Goal: Task Accomplishment & Management: Manage account settings

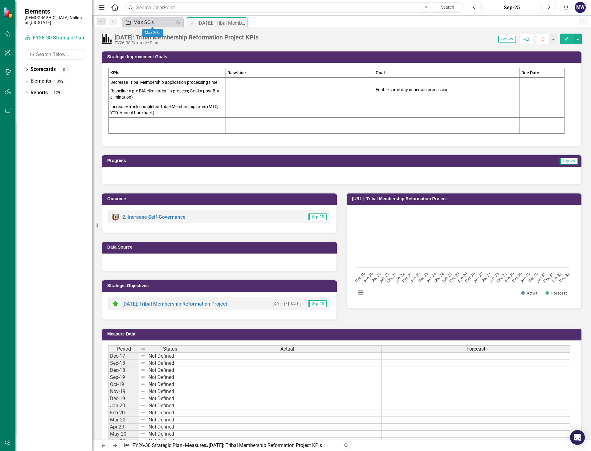
click at [160, 21] on div "Max SO's" at bounding box center [153, 22] width 41 height 8
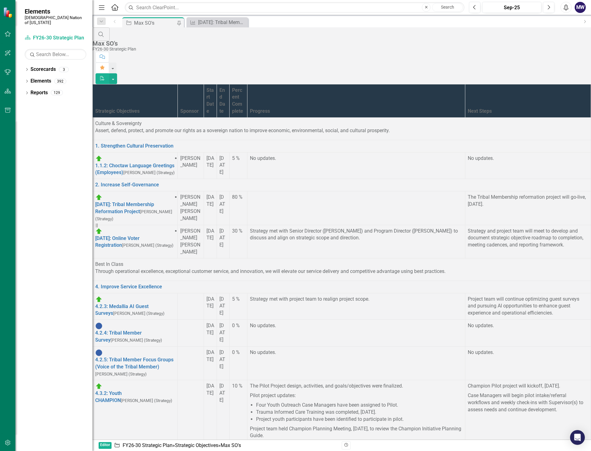
scroll to position [31, 0]
click at [154, 202] on link "[DATE]: Tribal Membership Reformation Project" at bounding box center [124, 208] width 59 height 13
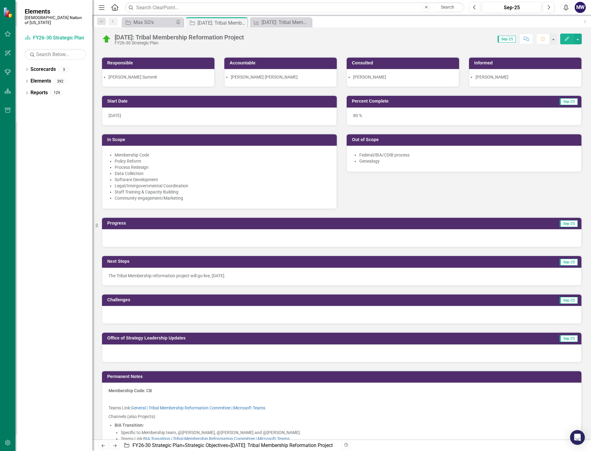
scroll to position [92, 0]
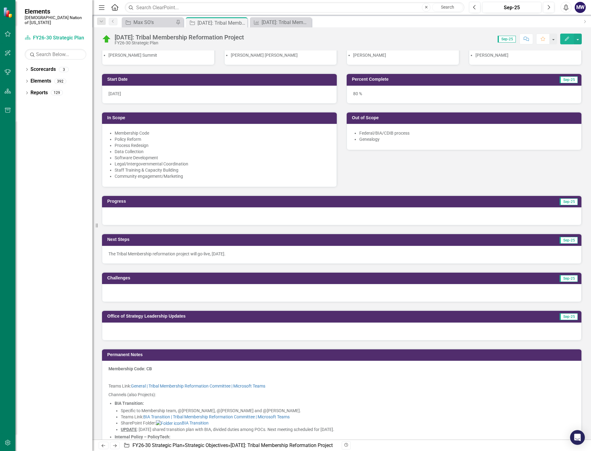
click at [168, 215] on div at bounding box center [341, 216] width 479 height 18
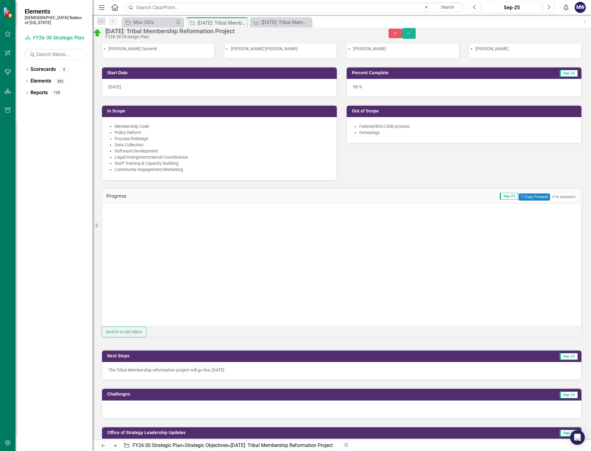
scroll to position [0, 0]
click at [134, 227] on body "Rich Text Area. Press ALT-0 for help." at bounding box center [341, 264] width 479 height 92
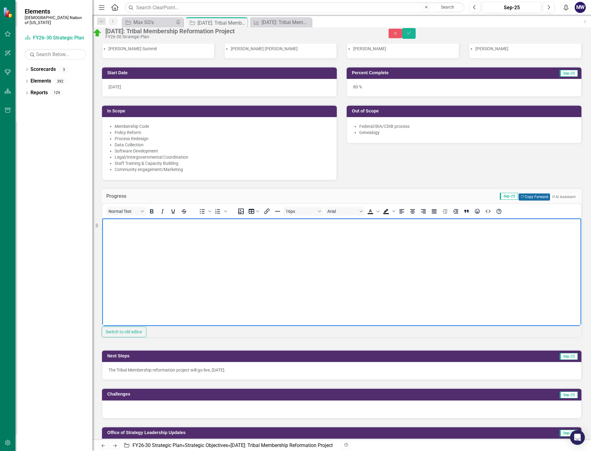
click at [519, 200] on button "Copy Forward Copy Forward" at bounding box center [534, 197] width 31 height 7
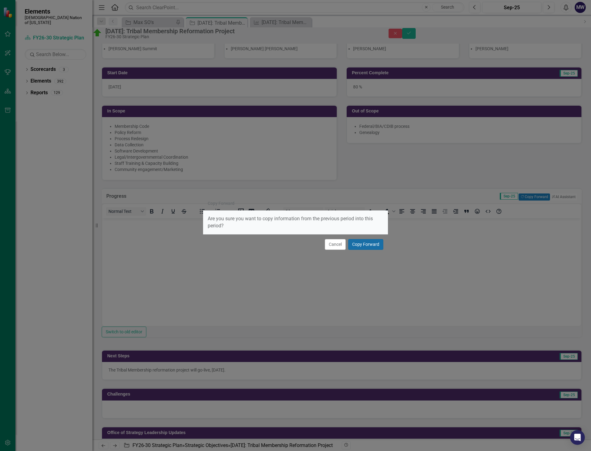
click at [374, 243] on button "Copy Forward" at bounding box center [365, 244] width 35 height 11
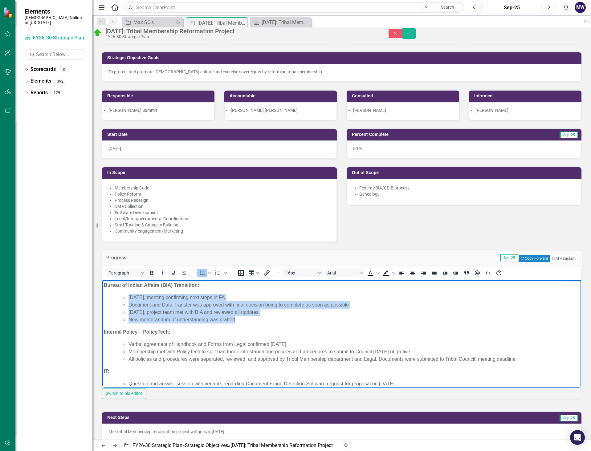
drag, startPoint x: 220, startPoint y: 320, endPoint x: 129, endPoint y: 296, distance: 94.5
click at [129, 296] on ul "[DATE], meeting confirming next steps in FA Document and Data Transfer was appr…" at bounding box center [347, 309] width 463 height 30
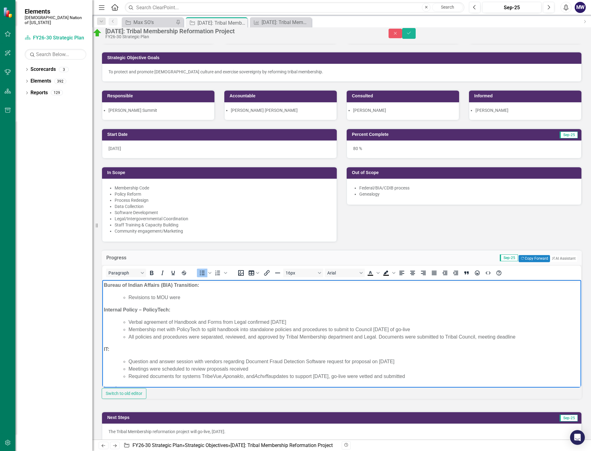
click at [158, 297] on li "Revisions to MOU were" at bounding box center [354, 297] width 451 height 7
click at [266, 296] on li "Revisions to memorandum of understanding (MOU) were" at bounding box center [354, 297] width 451 height 7
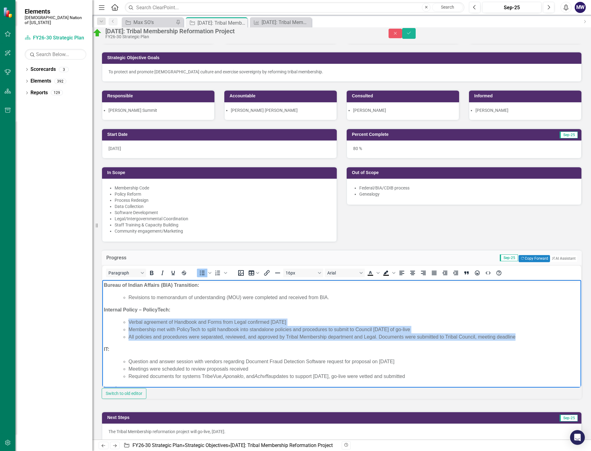
drag, startPoint x: 520, startPoint y: 335, endPoint x: 124, endPoint y: 319, distance: 396.3
click at [124, 319] on ul "Verbal agreement of Handbook and Forms from Legal confirmed [DATE] Membership m…" at bounding box center [347, 329] width 463 height 22
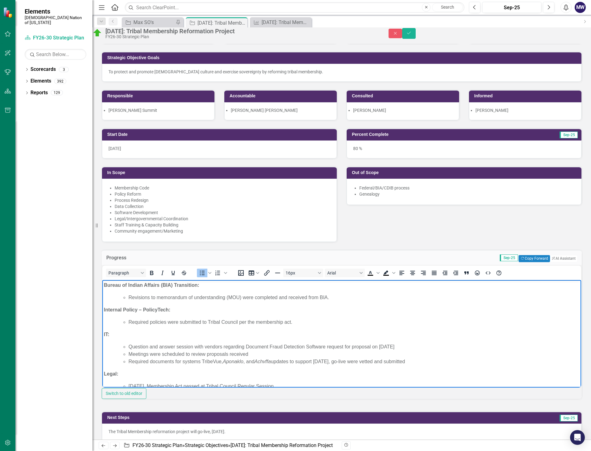
drag, startPoint x: 386, startPoint y: 360, endPoint x: 124, endPoint y: 344, distance: 262.4
click at [124, 344] on ul "Question and answer session with vendors regarding Document Fraud Detection Sof…" at bounding box center [347, 354] width 463 height 22
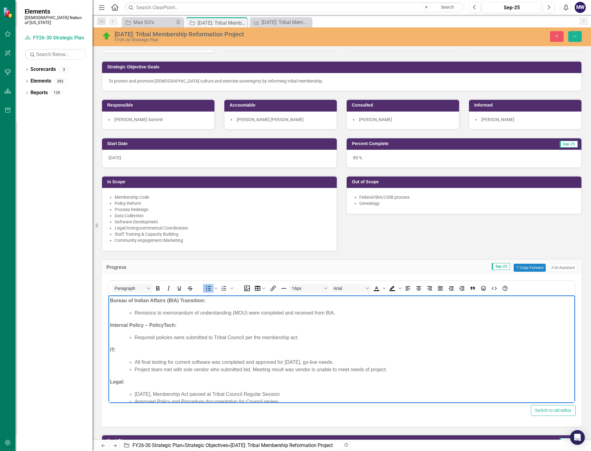
click at [256, 370] on li "Project team met with sole vendor who submitted bid. Meeting result was vendor …" at bounding box center [354, 369] width 439 height 7
click at [439, 366] on li "Project team met with sole vendor who submitted bid. Initial interpretation of …" at bounding box center [354, 369] width 439 height 7
click at [438, 371] on li "Project team met with sole vendor who submitted bid. Initial interpretation of …" at bounding box center [354, 369] width 439 height 7
drag, startPoint x: 490, startPoint y: 369, endPoint x: 479, endPoint y: 369, distance: 10.8
click at [479, 369] on li "Project team met with sole vendor who submitted bid. Initial interpretation of …" at bounding box center [354, 369] width 439 height 7
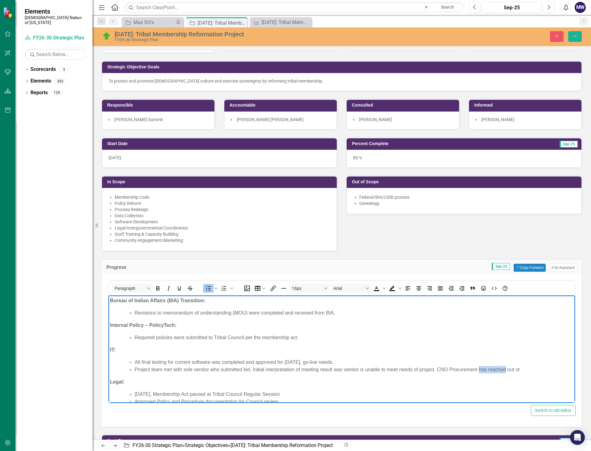
drag, startPoint x: 506, startPoint y: 370, endPoint x: 479, endPoint y: 370, distance: 27.1
click at [479, 370] on li "Project team met with sole vendor who submitted bid. Initial interpretation of …" at bounding box center [354, 369] width 439 height 7
drag, startPoint x: 536, startPoint y: 369, endPoint x: 519, endPoint y: 368, distance: 17.6
click at [519, 368] on li "Project team met with sole vendor who submitted bid. Initial interpretation of …" at bounding box center [354, 369] width 439 height 7
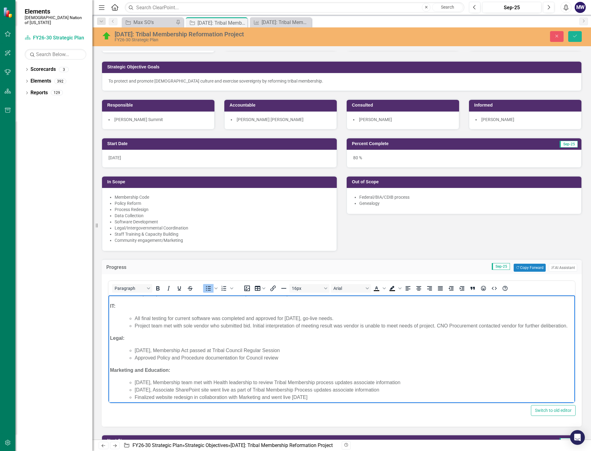
scroll to position [31, 0]
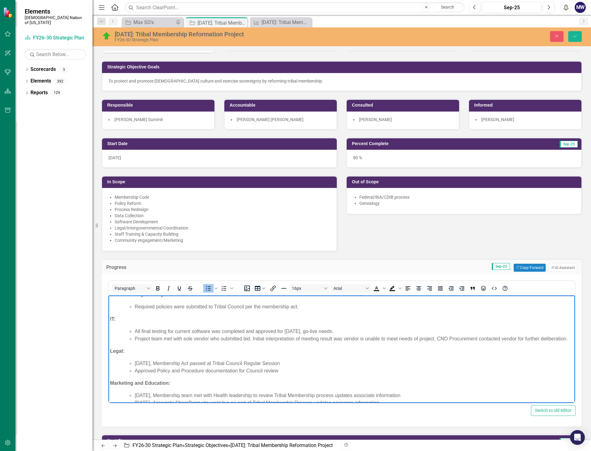
click at [164, 343] on li "Project team met with sole vendor who submitted bid. Initial interpretation of …" at bounding box center [354, 338] width 439 height 7
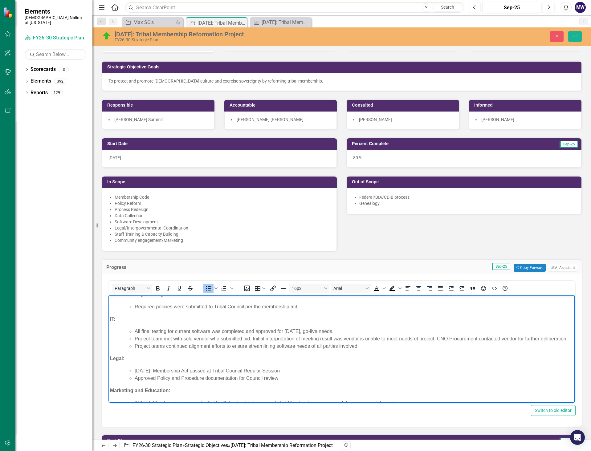
click at [315, 350] on li "Project teams continued alignment efforts to ensure streamlining software needs…" at bounding box center [354, 346] width 439 height 7
drag, startPoint x: 340, startPoint y: 353, endPoint x: 326, endPoint y: 353, distance: 13.9
click at [326, 350] on li "Project teams continued alignment efforts to ensure streamlining software needs…" at bounding box center [354, 346] width 439 height 7
click at [381, 350] on li "Project teams continued alignment efforts to ensure streamlining software needs…" at bounding box center [354, 346] width 439 height 7
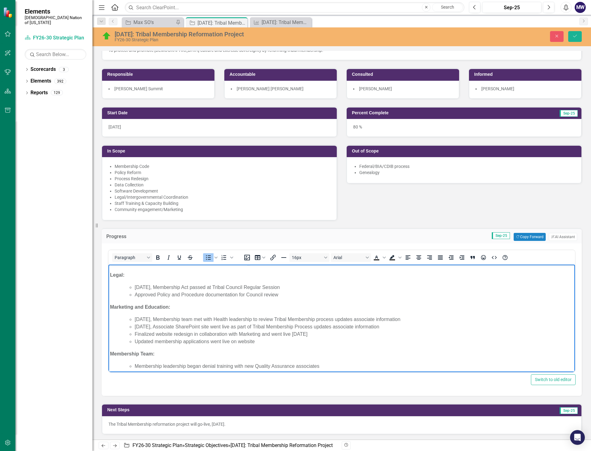
scroll to position [92, 0]
drag, startPoint x: 286, startPoint y: 301, endPoint x: 134, endPoint y: 294, distance: 151.5
click at [134, 294] on ul "August 9, 2025, Membership Act passed at Tribal Council Regular Session Approve…" at bounding box center [347, 289] width 451 height 15
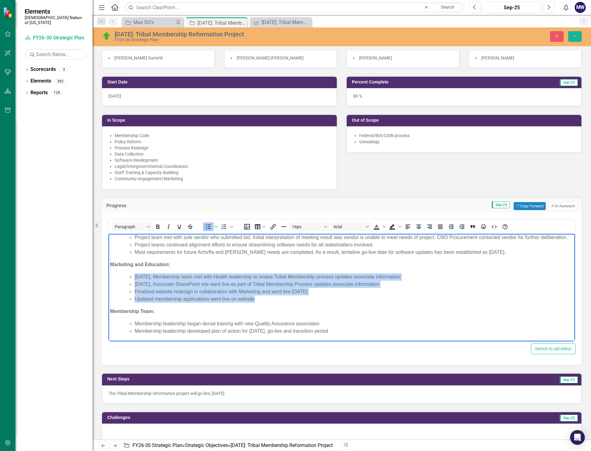
drag, startPoint x: 256, startPoint y: 298, endPoint x: 134, endPoint y: 274, distance: 123.7
click at [134, 274] on ul "August 12, 2025, Membership team met with Health leadership to review Tribal Me…" at bounding box center [347, 288] width 451 height 30
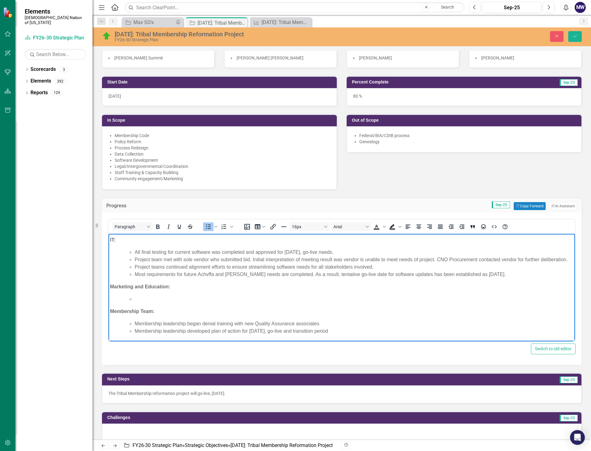
click at [146, 286] on strong "Marketing and Education:" at bounding box center [140, 286] width 60 height 5
click at [151, 299] on li "Rich Text Area. Press ALT-0 for help." at bounding box center [354, 299] width 439 height 7
drag, startPoint x: 164, startPoint y: 286, endPoint x: 144, endPoint y: 286, distance: 20.3
click at [144, 286] on strong "Marketing and Internal Education:" at bounding box center [150, 286] width 80 height 5
click at [144, 295] on body "Bureau of Indian Affairs (BIA) Transition: Revisions to memorandum of understan…" at bounding box center [341, 264] width 467 height 156
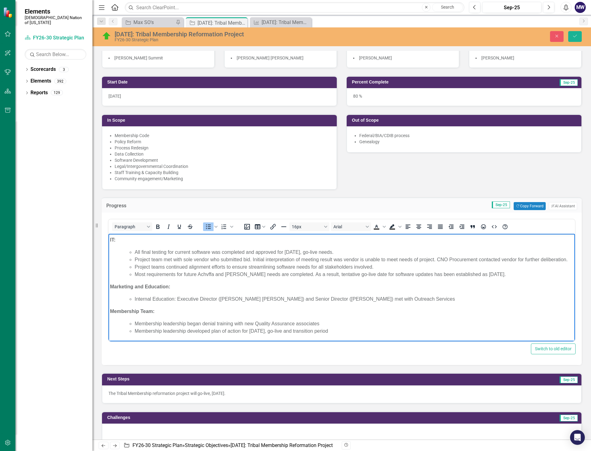
click at [363, 299] on li "Internal Education: Executive Director (Lari Ann Northcutt) and Senior Director…" at bounding box center [354, 299] width 439 height 7
click at [420, 298] on li "Internal Education: Executive Director (Lari Ann Northcutt) and Senior Director…" at bounding box center [354, 299] width 439 height 7
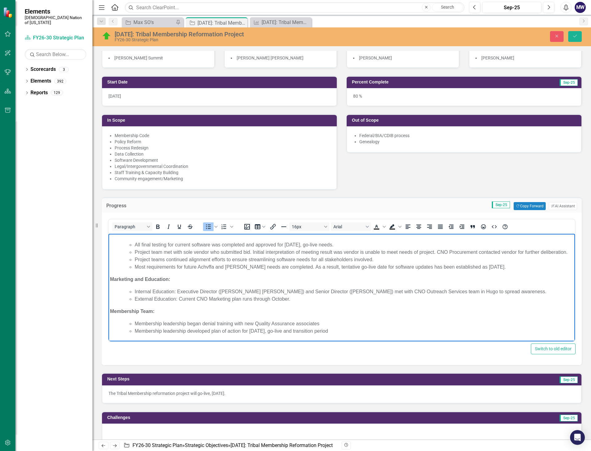
scroll to position [71, 0]
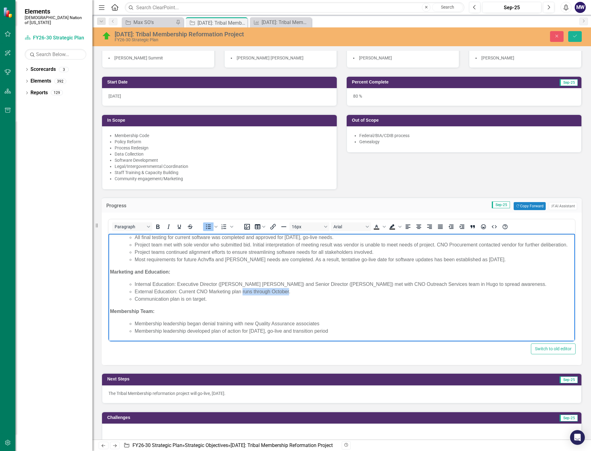
drag, startPoint x: 288, startPoint y: 292, endPoint x: 243, endPoint y: 288, distance: 45.1
click at [243, 288] on li "External Education: Current CNO Marketing plan runs through October." at bounding box center [354, 291] width 439 height 7
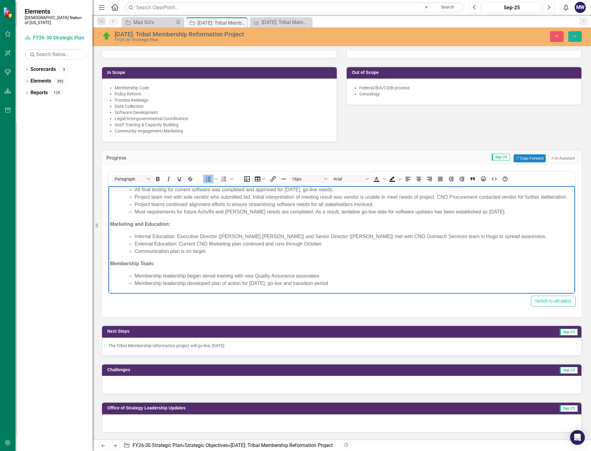
scroll to position [154, 0]
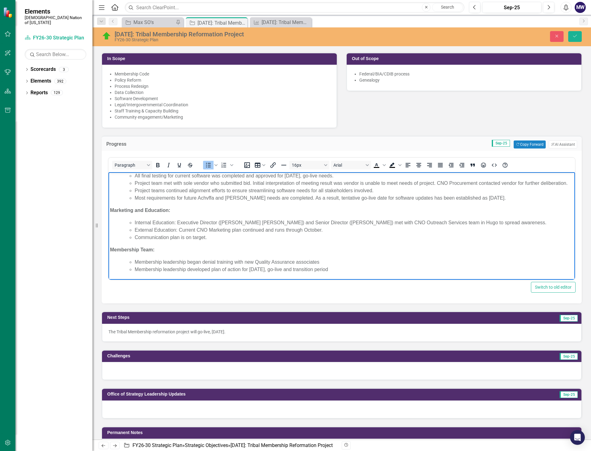
drag, startPoint x: 351, startPoint y: 267, endPoint x: 134, endPoint y: 259, distance: 216.8
click at [134, 259] on ul "Membership leadership began denial training with new Quality Assurance associat…" at bounding box center [347, 266] width 451 height 15
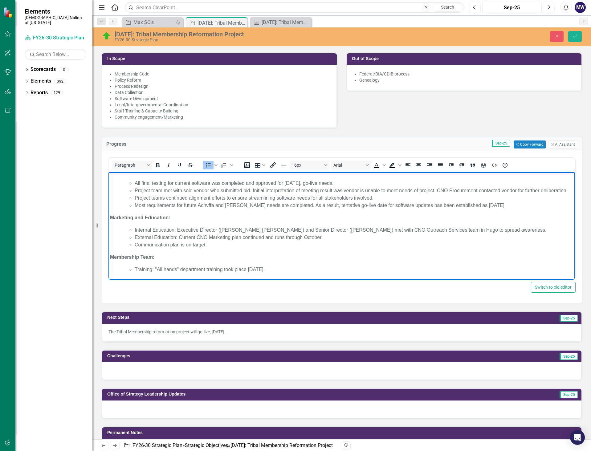
scroll to position [71, 0]
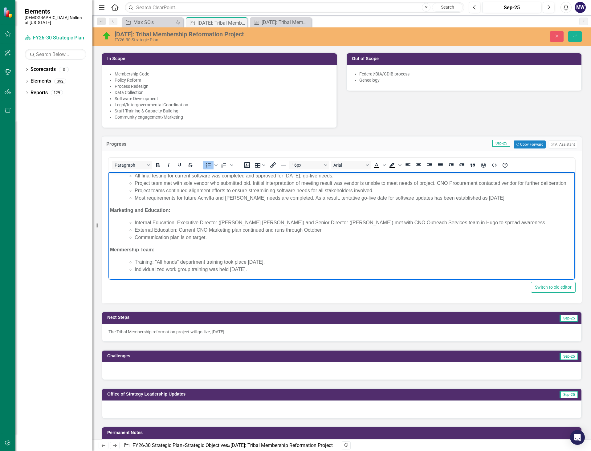
click at [246, 262] on li "Training: "All hands" department training took place September 23, 2025." at bounding box center [354, 262] width 439 height 7
click at [229, 268] on li "Individualized work group training was held September 24, 2025." at bounding box center [354, 269] width 439 height 7
click at [291, 269] on li "Individualized work group training was held, September 24, 2025." at bounding box center [354, 269] width 439 height 7
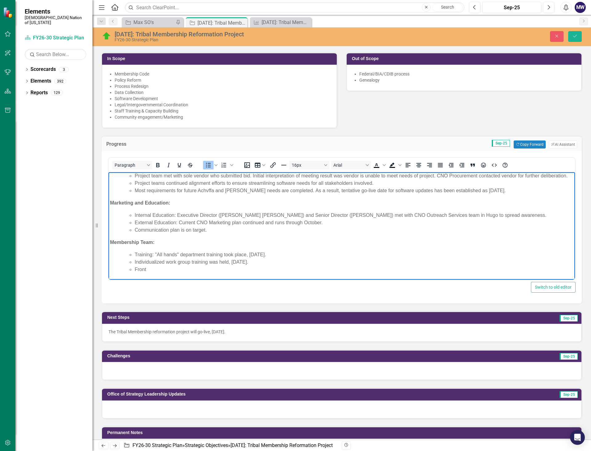
click at [154, 255] on li "Training: "All hands" department training took place, September 23, 2025." at bounding box center [354, 254] width 439 height 7
click at [156, 254] on li "Training: "All hands" department training took place, September 23, 2025." at bounding box center [354, 254] width 439 height 7
click at [155, 253] on li "Training: "All hands" department training took place, September 23, 2025." at bounding box center [354, 254] width 439 height 7
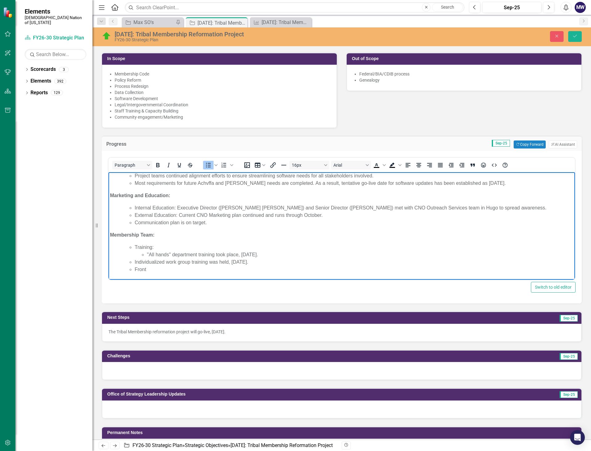
click at [134, 261] on ul "Training: "All hands" department training took place, September 23, 2025. Indiv…" at bounding box center [347, 259] width 451 height 30
click at [156, 269] on li "Front" at bounding box center [354, 269] width 439 height 7
click at [290, 262] on li "Individualized work group training was held, September 24, 2025." at bounding box center [360, 262] width 426 height 7
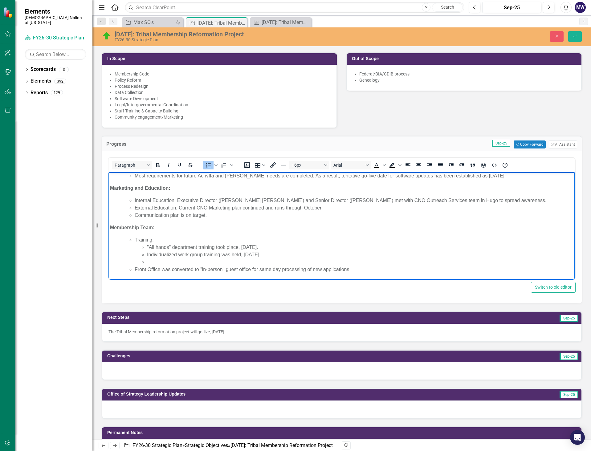
scroll to position [92, 0]
click at [171, 259] on li "Rich Text Area. Press ALT-0 for help." at bounding box center [360, 262] width 426 height 7
drag, startPoint x: 368, startPoint y: 263, endPoint x: 303, endPoint y: 264, distance: 65.6
click at [303, 264] on li "One on one check ins and review of update job responsibilities sheets 09-25-202…" at bounding box center [360, 262] width 426 height 7
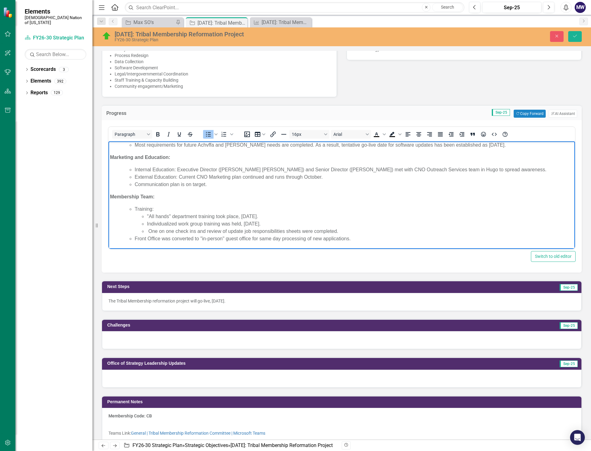
scroll to position [93, 0]
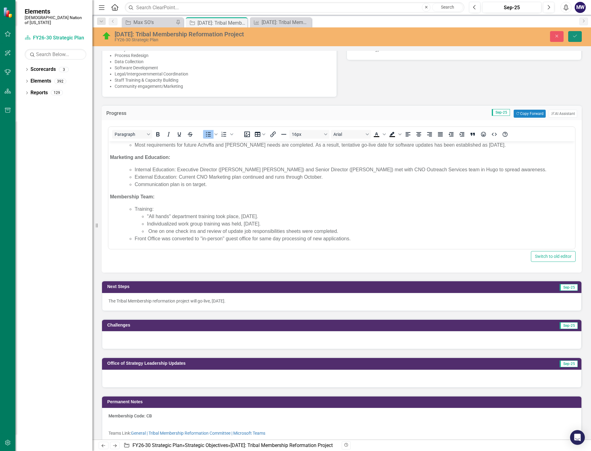
click at [578, 36] on button "Save" at bounding box center [575, 36] width 14 height 11
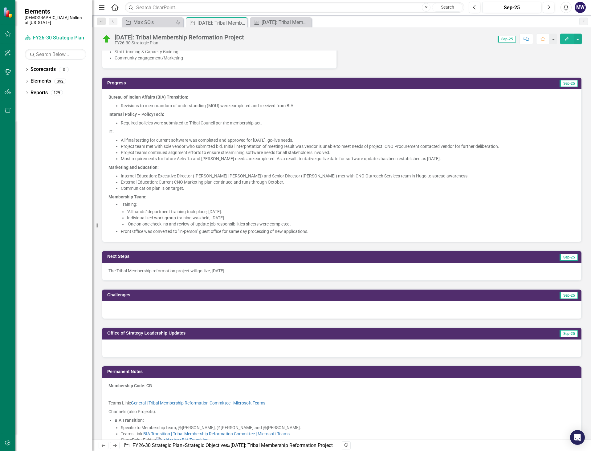
scroll to position [216, 0]
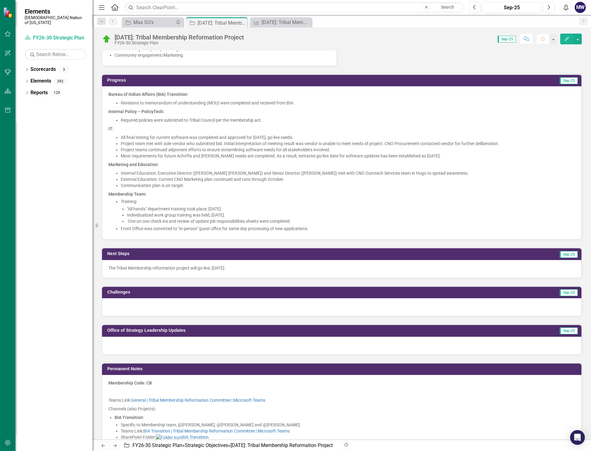
click at [320, 273] on div "The Tribal Membership reformation project will go-live, [DATE]." at bounding box center [341, 269] width 479 height 18
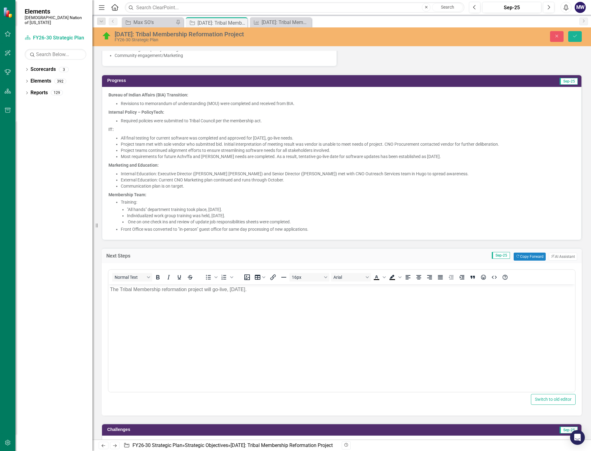
scroll to position [0, 0]
click at [524, 255] on button "Copy Forward Copy Forward" at bounding box center [530, 257] width 32 height 8
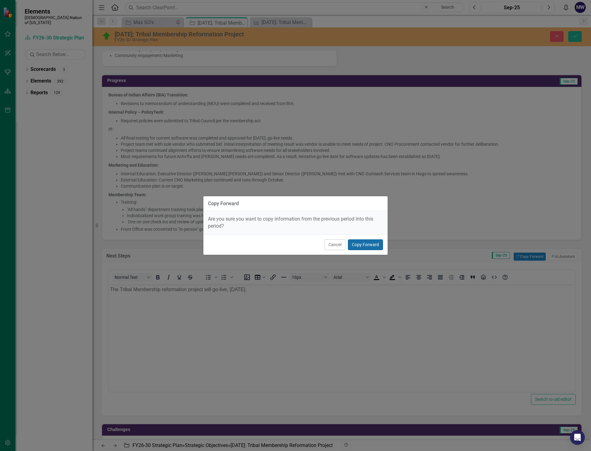
click at [370, 245] on button "Copy Forward" at bounding box center [365, 244] width 35 height 11
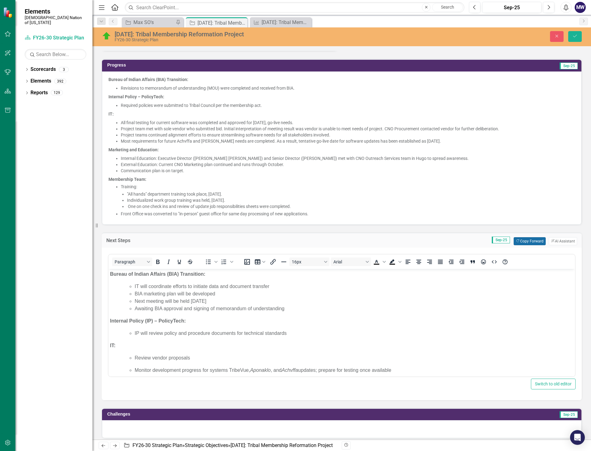
scroll to position [247, 0]
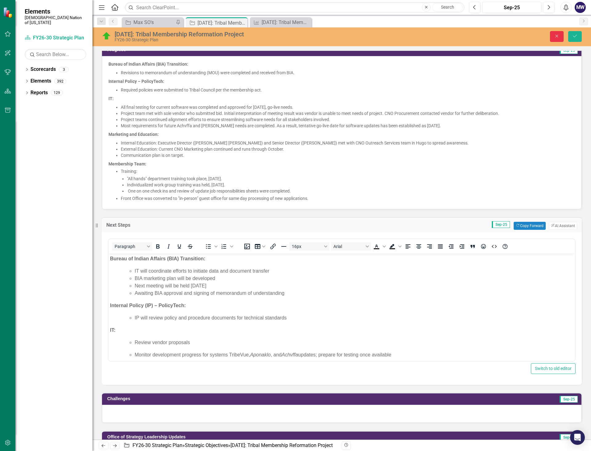
click at [562, 38] on button "Close" at bounding box center [557, 36] width 14 height 11
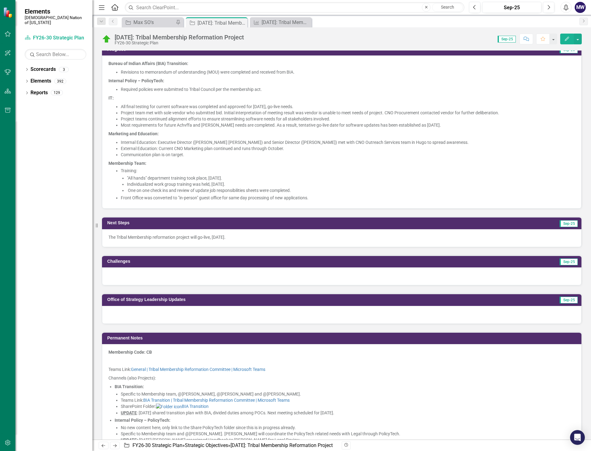
click at [527, 240] on div "The Tribal Membership reformation project will go-live, [DATE]." at bounding box center [341, 238] width 479 height 18
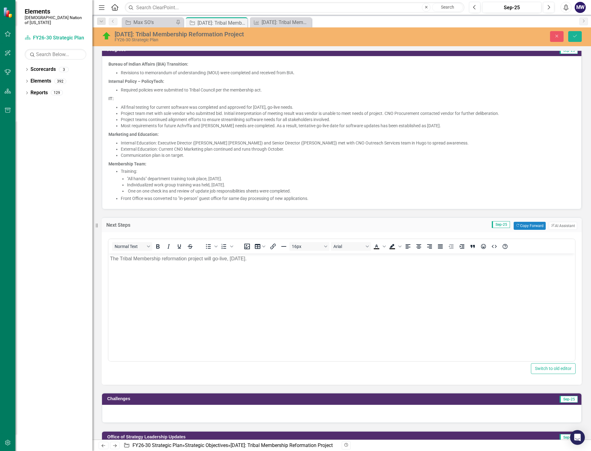
scroll to position [0, 0]
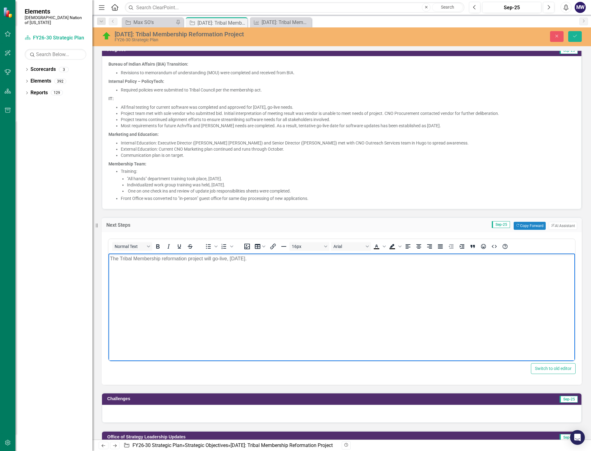
drag, startPoint x: 259, startPoint y: 261, endPoint x: 112, endPoint y: 263, distance: 147.0
click at [108, 263] on html "The Tribal Membership reformation project will go-live, [DATE]." at bounding box center [341, 299] width 467 height 92
click at [519, 225] on button "Copy Forward Copy Forward" at bounding box center [530, 226] width 32 height 8
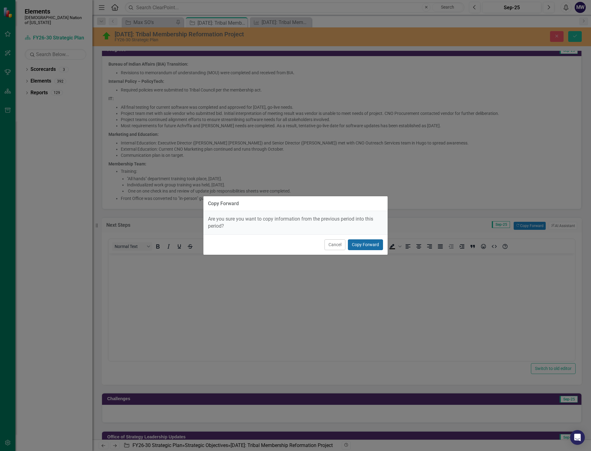
click at [379, 244] on button "Copy Forward" at bounding box center [365, 244] width 35 height 11
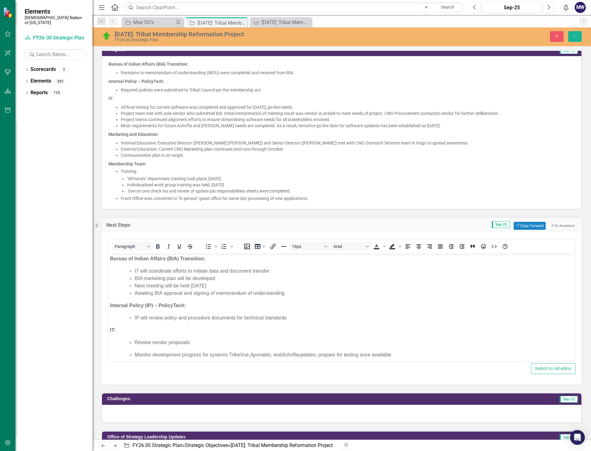
click at [110, 259] on body "Bureau of Indian Affairs (BIA) Transition: IT will coordinate efforts to initia…" at bounding box center [341, 343] width 467 height 181
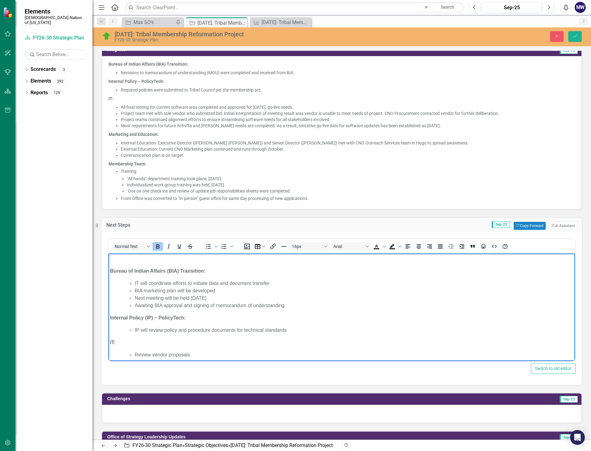
click at [128, 260] on p "Rich Text Area. Press ALT-0 for help." at bounding box center [341, 258] width 463 height 7
drag, startPoint x: 278, startPoint y: 258, endPoint x: 105, endPoint y: 253, distance: 172.9
click at [108, 253] on html "The Tribal Membership reformation project will go-live, October 1, 2025. Bureau…" at bounding box center [341, 349] width 467 height 193
click at [183, 247] on button "Underline" at bounding box center [179, 246] width 10 height 9
click at [357, 304] on li "Awaiting BIA approval and signing of memorandum of understanding" at bounding box center [354, 305] width 439 height 7
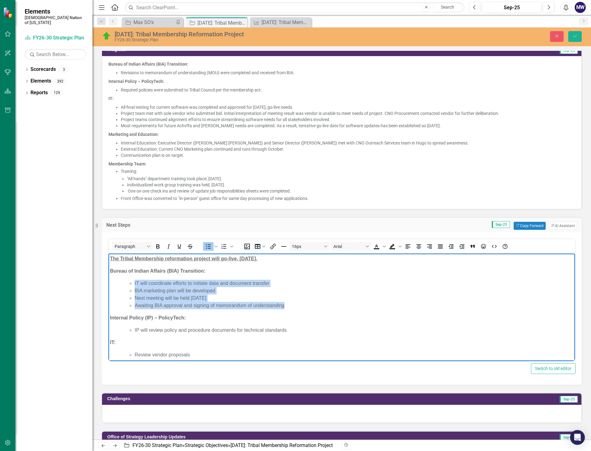
drag, startPoint x: 289, startPoint y: 306, endPoint x: 134, endPoint y: 282, distance: 156.6
click at [134, 282] on ul "IT will coordinate efforts to initiate data and document transfer BIA marketing…" at bounding box center [347, 294] width 451 height 30
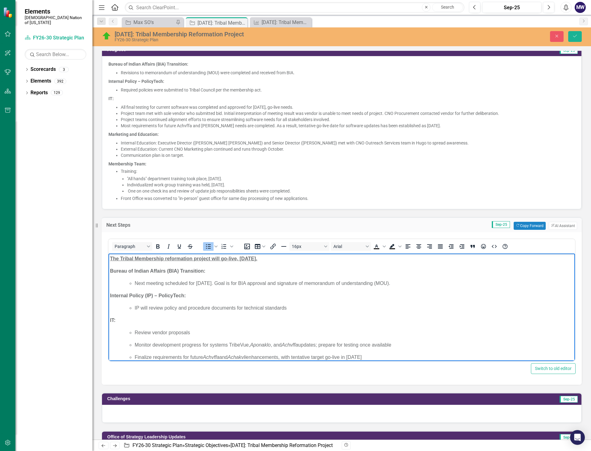
click at [235, 283] on li "Next meeting scheduled for October 2, 2025. Goal is for BIA approval and signat…" at bounding box center [354, 282] width 439 height 7
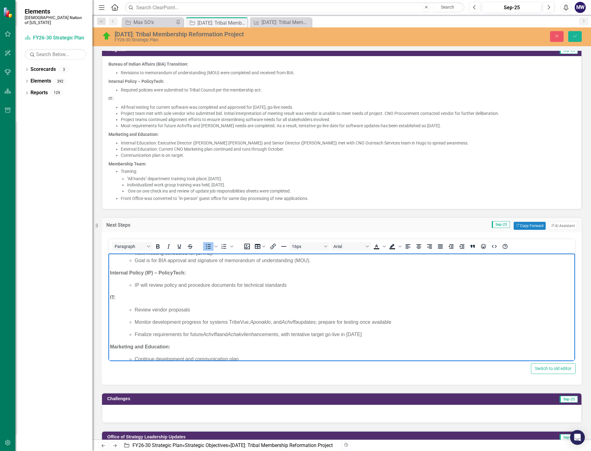
scroll to position [31, 0]
drag, startPoint x: 251, startPoint y: 284, endPoint x: 136, endPoint y: 285, distance: 114.9
click at [136, 285] on li "IP will review policy and procedure documents for technical standards" at bounding box center [354, 284] width 439 height 7
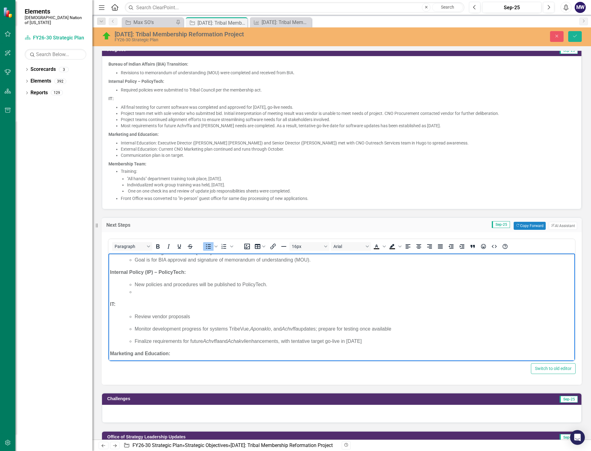
click at [164, 292] on li "Rich Text Area. Press ALT-0 for help." at bounding box center [354, 291] width 439 height 7
drag, startPoint x: 381, startPoint y: 341, endPoint x: 133, endPoint y: 315, distance: 250.4
click at [133, 315] on ul "Review vendor proposals Monitor development progress for systems TribeVue, Apon…" at bounding box center [347, 329] width 451 height 32
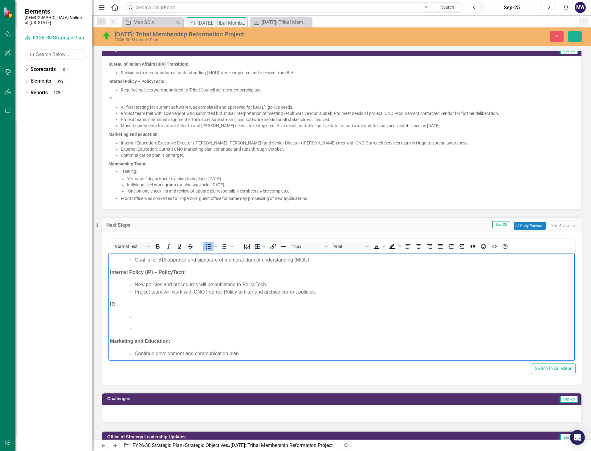
click at [139, 316] on li "Rich Text Area. Press ALT-0 for help." at bounding box center [354, 316] width 439 height 7
drag, startPoint x: 140, startPoint y: 323, endPoint x: 143, endPoint y: 326, distance: 4.2
click at [140, 323] on p "Rich Text Area. Press ALT-0 for help." at bounding box center [354, 323] width 439 height 7
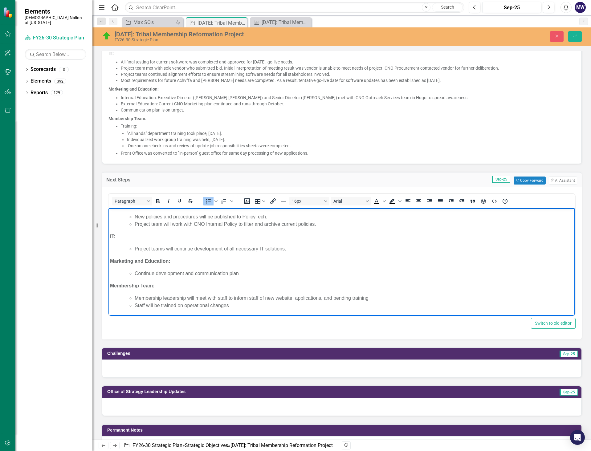
scroll to position [308, 0]
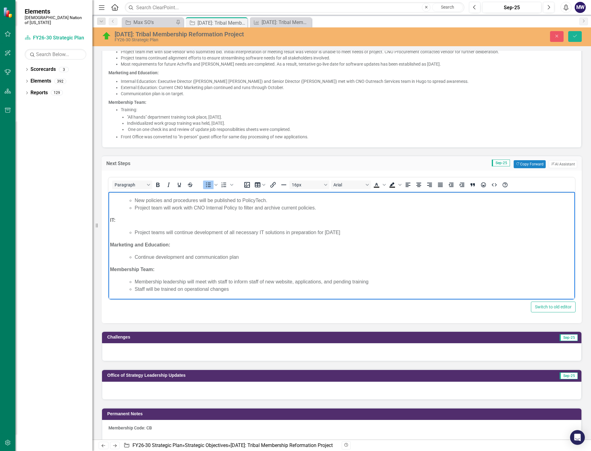
click at [325, 233] on li "Project teams will continue development of all necessary IT solutions in prepar…" at bounding box center [354, 232] width 439 height 7
click at [353, 232] on li "Project teams will continue development of all necessary IT solutions in prepar…" at bounding box center [354, 232] width 439 height 7
click at [351, 231] on li "Project teams will continue development of all necessary IT solutions in prepar…" at bounding box center [354, 232] width 439 height 7
drag, startPoint x: 243, startPoint y: 257, endPoint x: 135, endPoint y: 249, distance: 107.8
click at [135, 249] on body "The Tribal Membership reformation project will go-live, October 1, 2025. Bureau…" at bounding box center [341, 218] width 467 height 161
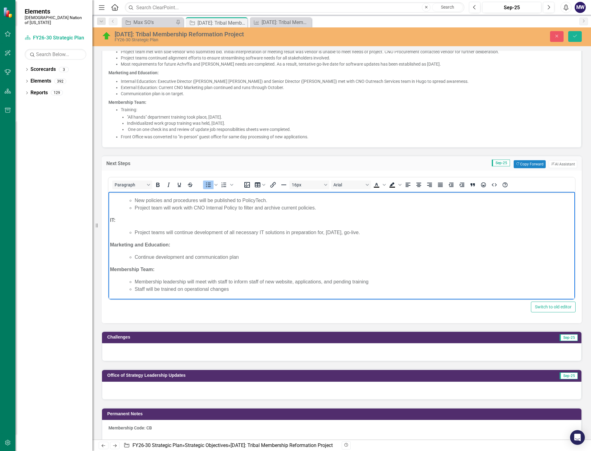
click at [223, 263] on body "The Tribal Membership reformation project will go-live, October 1, 2025. Bureau…" at bounding box center [341, 218] width 467 height 161
drag, startPoint x: 213, startPoint y: 255, endPoint x: 135, endPoint y: 255, distance: 78.0
click at [135, 255] on li "Continue development and communication plan" at bounding box center [354, 256] width 439 height 7
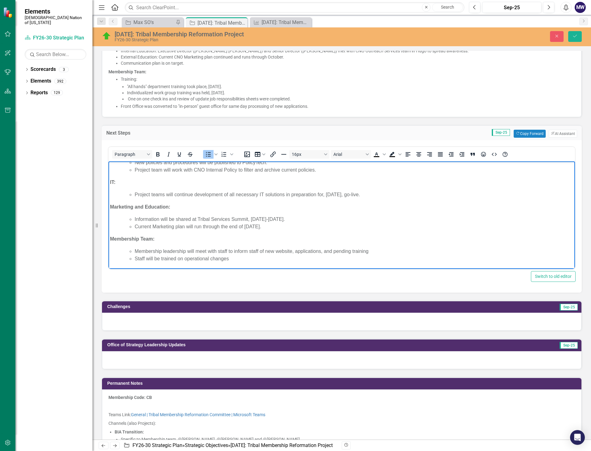
scroll to position [339, 0]
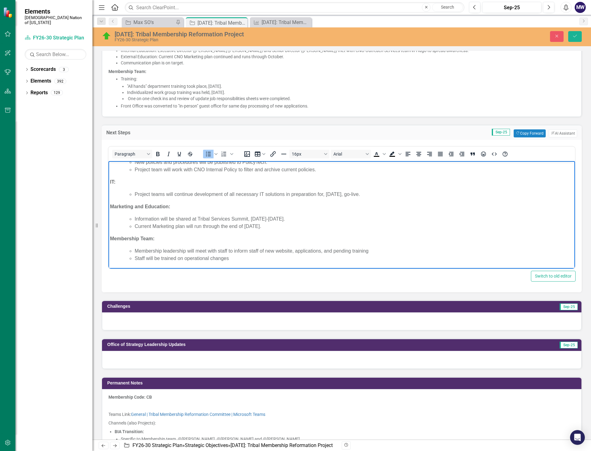
click at [222, 260] on li "Staff will be trained on operational changes" at bounding box center [354, 258] width 439 height 7
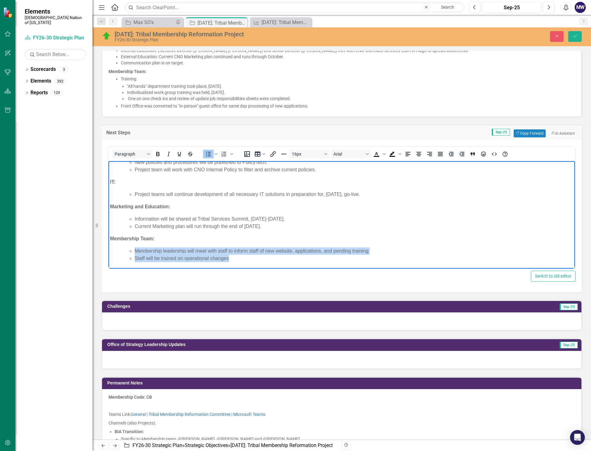
drag, startPoint x: 235, startPoint y: 260, endPoint x: 131, endPoint y: 252, distance: 105.0
click at [131, 252] on ul "Membership leadership will meet with staff to inform staff of new website, appl…" at bounding box center [347, 254] width 451 height 15
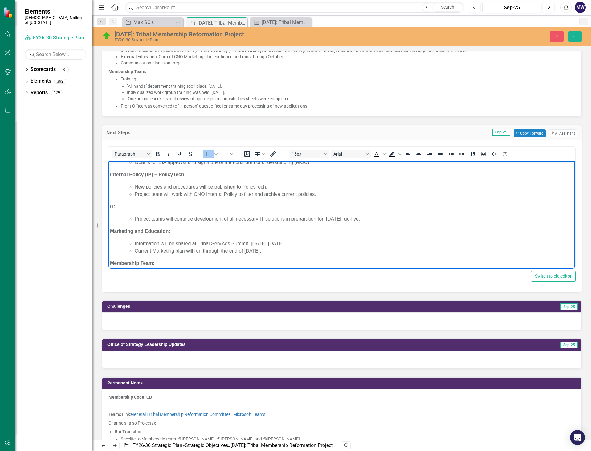
scroll to position [53, 0]
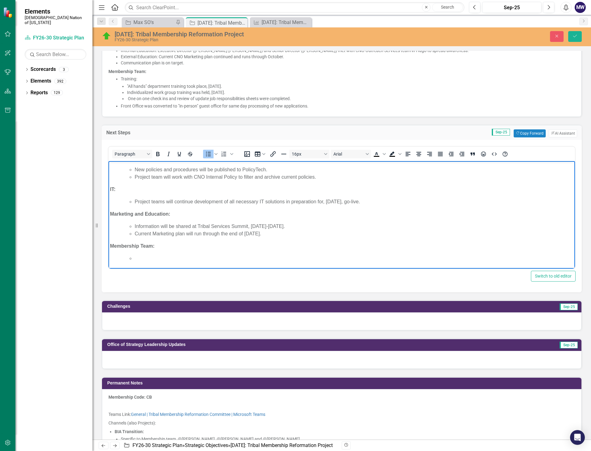
click at [135, 202] on li "Project teams will continue development of all necessary IT solutions in prepar…" at bounding box center [354, 201] width 439 height 7
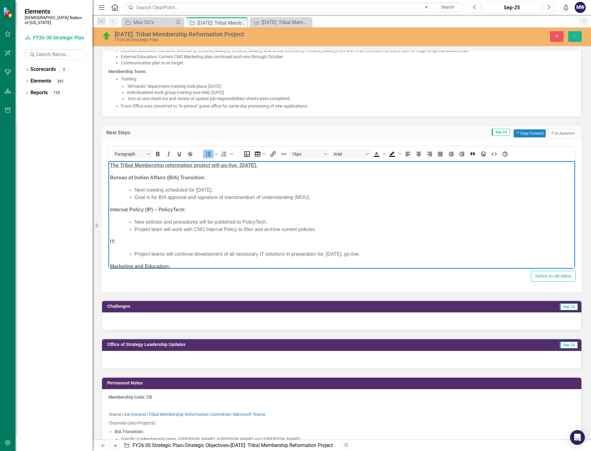
scroll to position [0, 0]
click at [112, 166] on span "The Tribal Membership reformation project will go-live, [DATE]." at bounding box center [183, 165] width 147 height 5
click at [284, 167] on p "The Tribal Membership reformation project will go-live, [DATE]." at bounding box center [341, 165] width 463 height 7
click at [279, 166] on strong "The Tribal Membership reformation project will go-live, October 1, 2025. Phase …" at bounding box center [213, 165] width 207 height 5
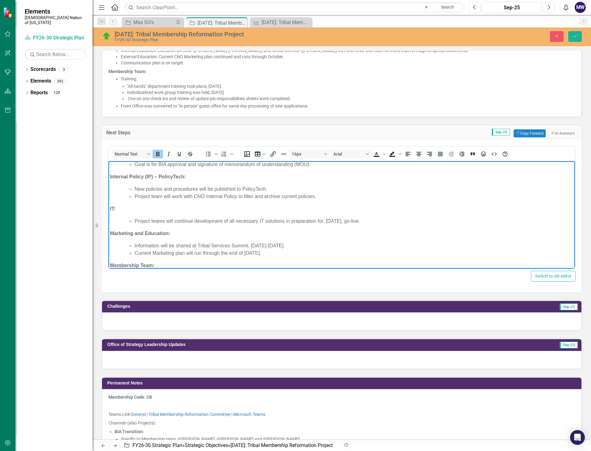
scroll to position [53, 0]
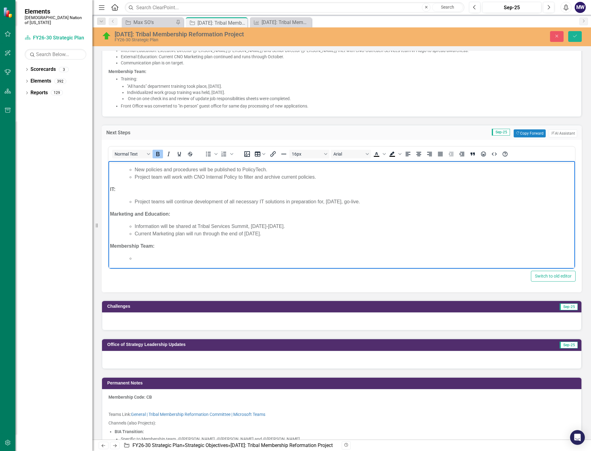
click at [133, 202] on ul "Project teams will continue development of all necessary IT solutions in prepar…" at bounding box center [347, 201] width 451 height 7
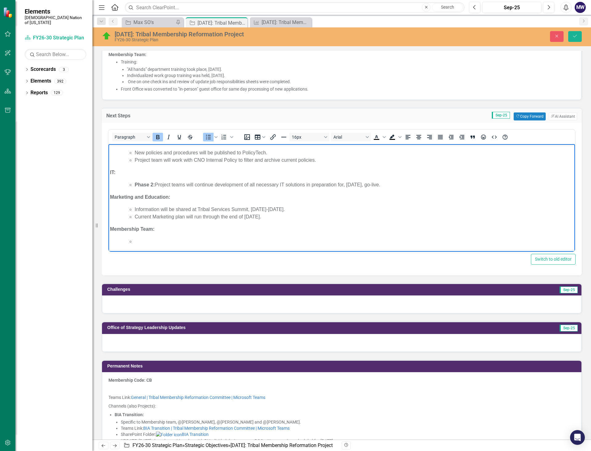
scroll to position [401, 0]
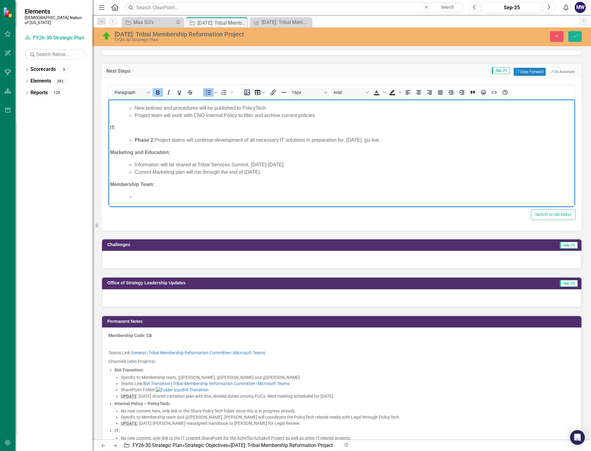
drag, startPoint x: 168, startPoint y: 194, endPoint x: 167, endPoint y: 197, distance: 3.3
click at [168, 194] on li "Rich Text Area. Press ALT-0 for help." at bounding box center [354, 196] width 439 height 7
click at [574, 36] on icon "Save" at bounding box center [575, 36] width 6 height 4
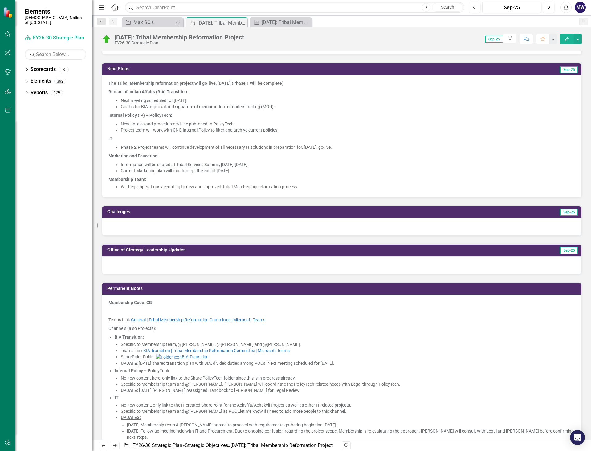
click at [153, 228] on div at bounding box center [341, 227] width 479 height 18
click at [149, 231] on div at bounding box center [341, 227] width 479 height 18
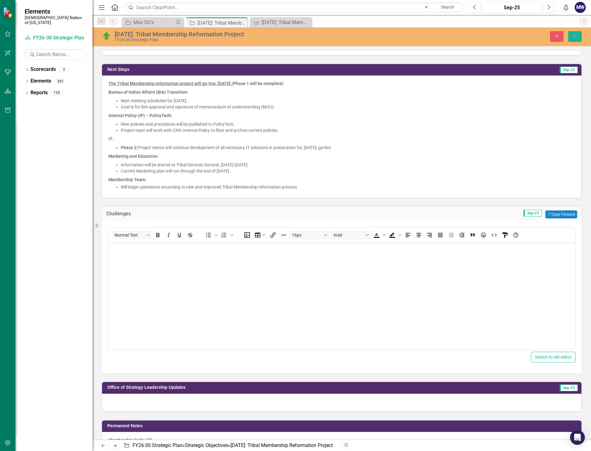
scroll to position [0, 0]
click at [132, 264] on body "Rich Text Area. Press ALT-0 for help." at bounding box center [341, 288] width 467 height 92
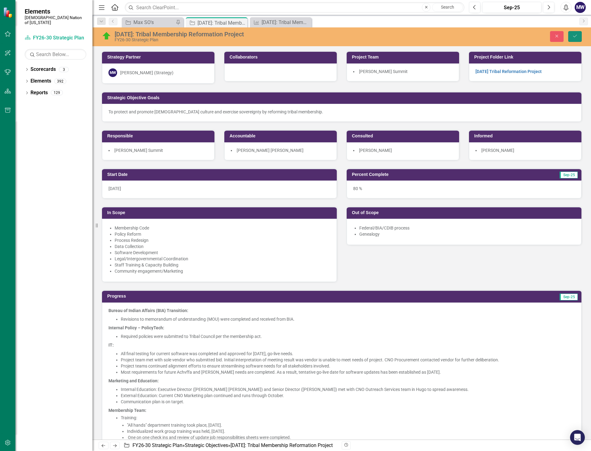
click at [574, 37] on icon "Save" at bounding box center [575, 36] width 6 height 4
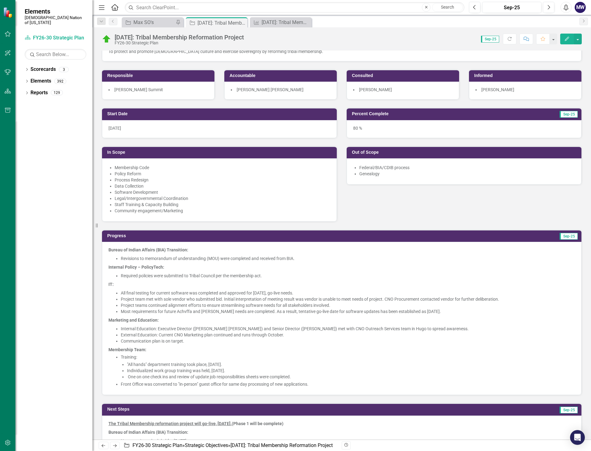
scroll to position [62, 0]
